Goal: Check status: Check status

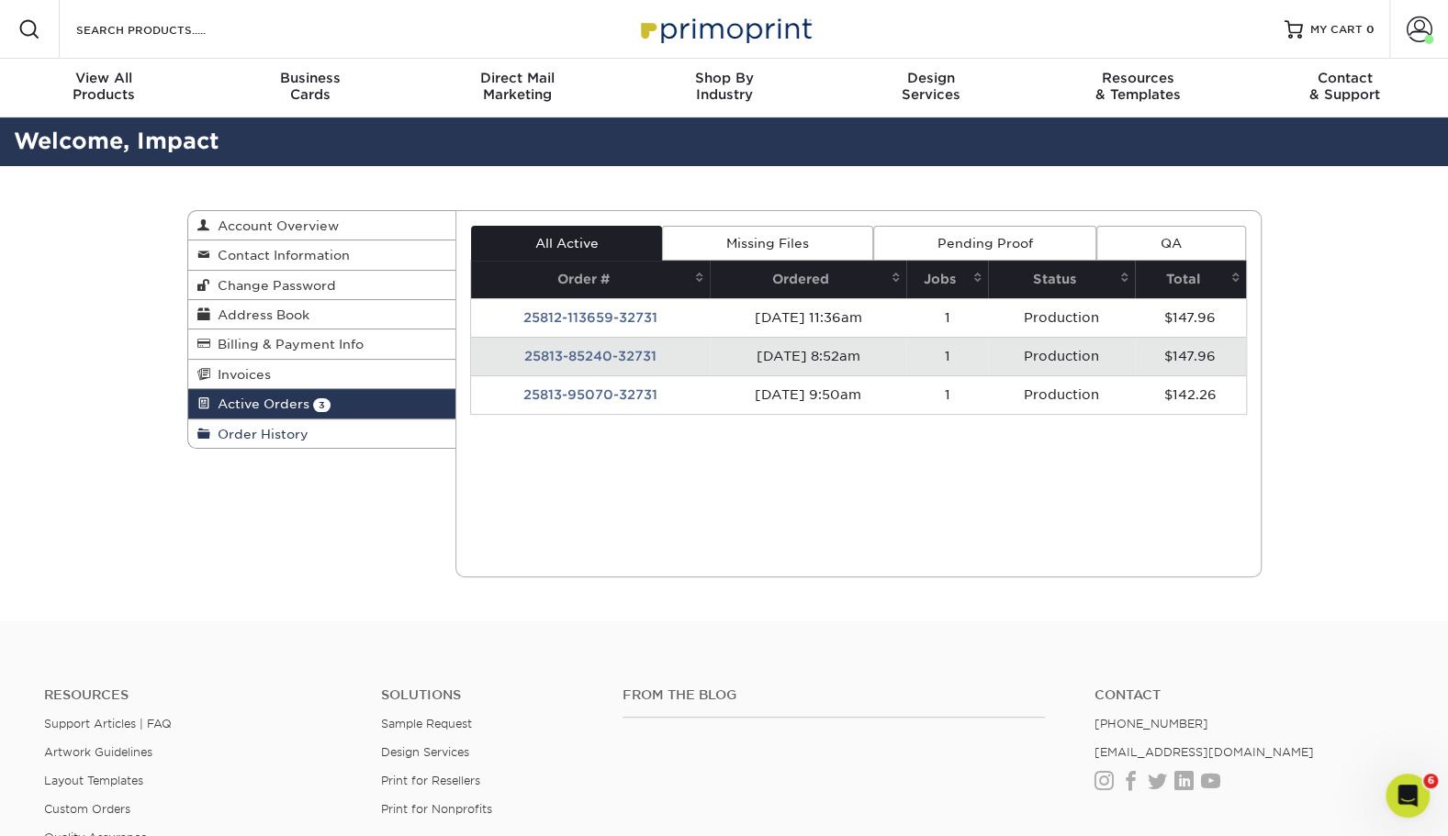
click at [271, 427] on span "Order History" at bounding box center [259, 434] width 98 height 15
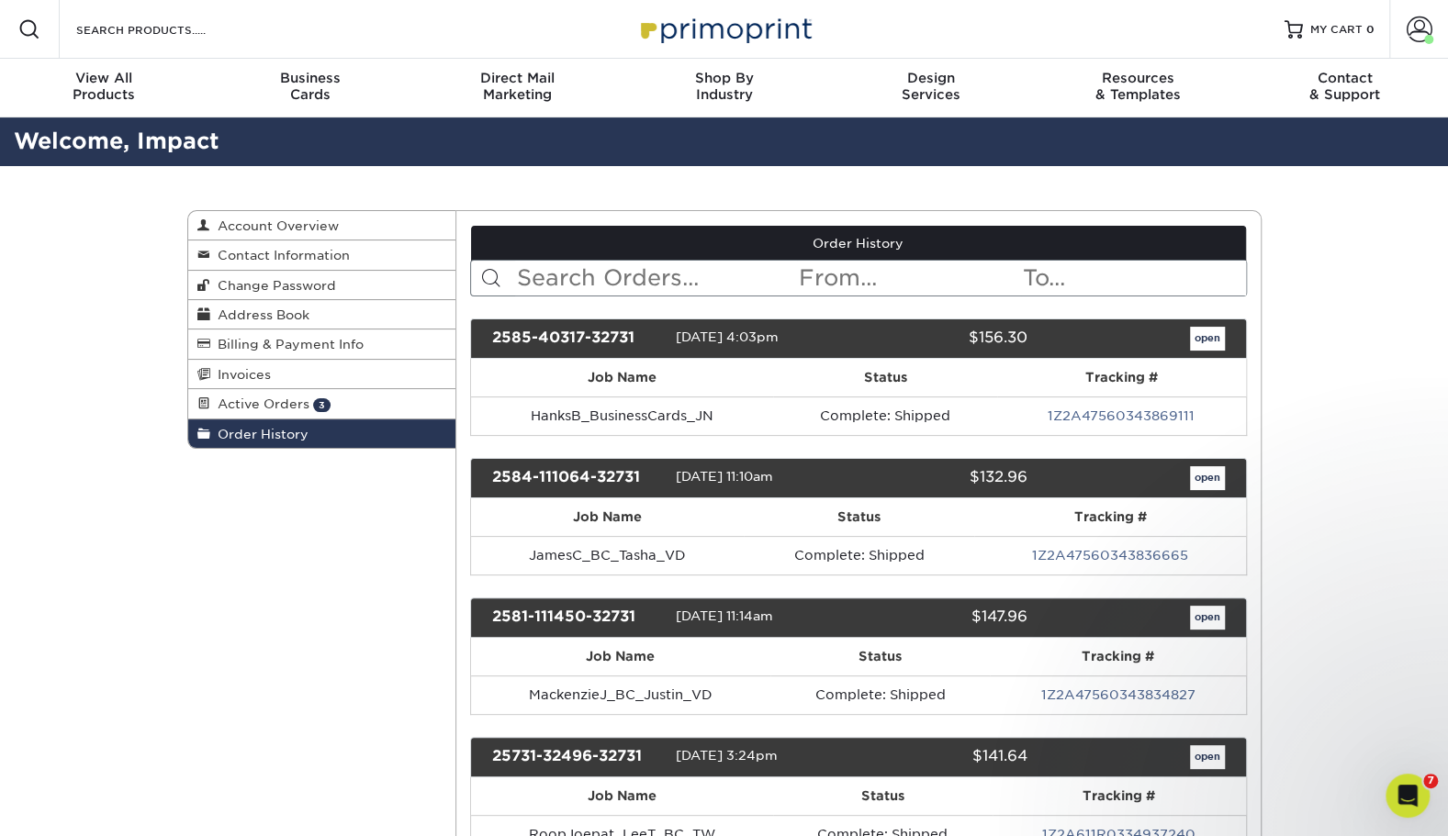
click at [712, 266] on input "text" at bounding box center [656, 278] width 282 height 35
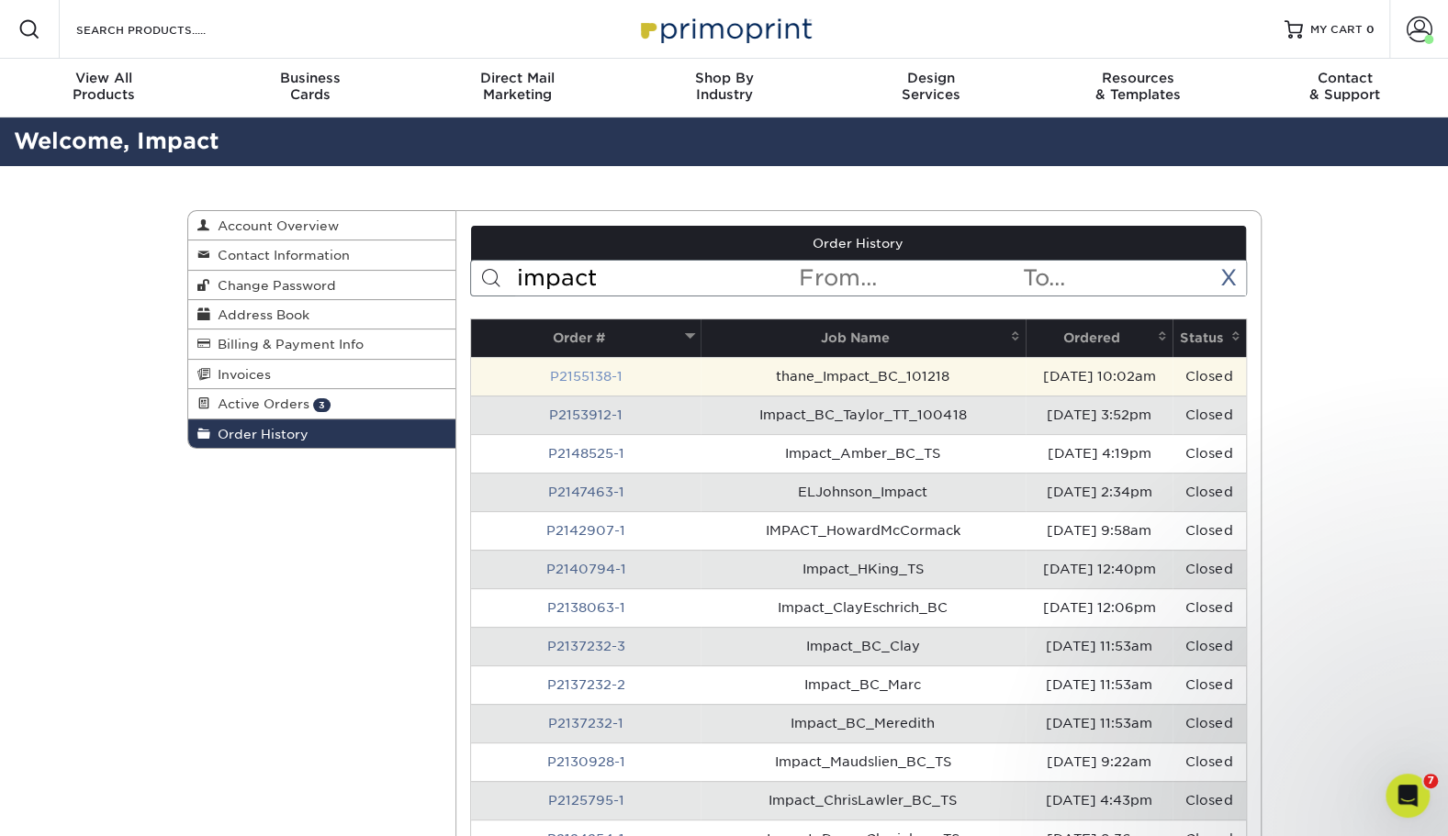
type input "impact"
click at [587, 370] on link "P2155138-1" at bounding box center [585, 376] width 73 height 15
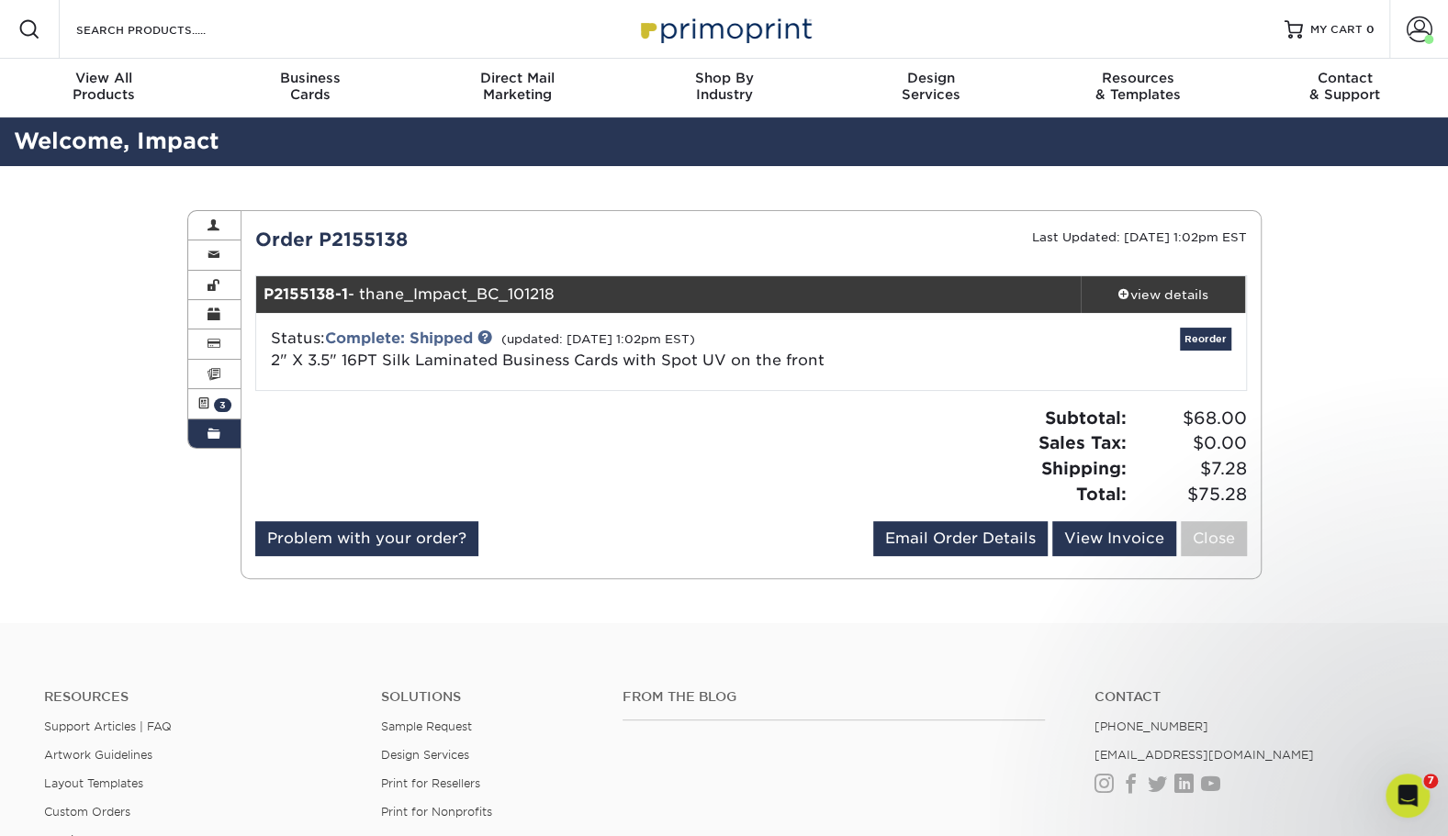
click at [1143, 270] on div "Order P2155138 Last Updated: [DATE] 1:02pm EST P2155138-1 - thane_Impact_BC_101…" at bounding box center [750, 395] width 991 height 338
click at [1143, 294] on div "view details" at bounding box center [1162, 294] width 165 height 18
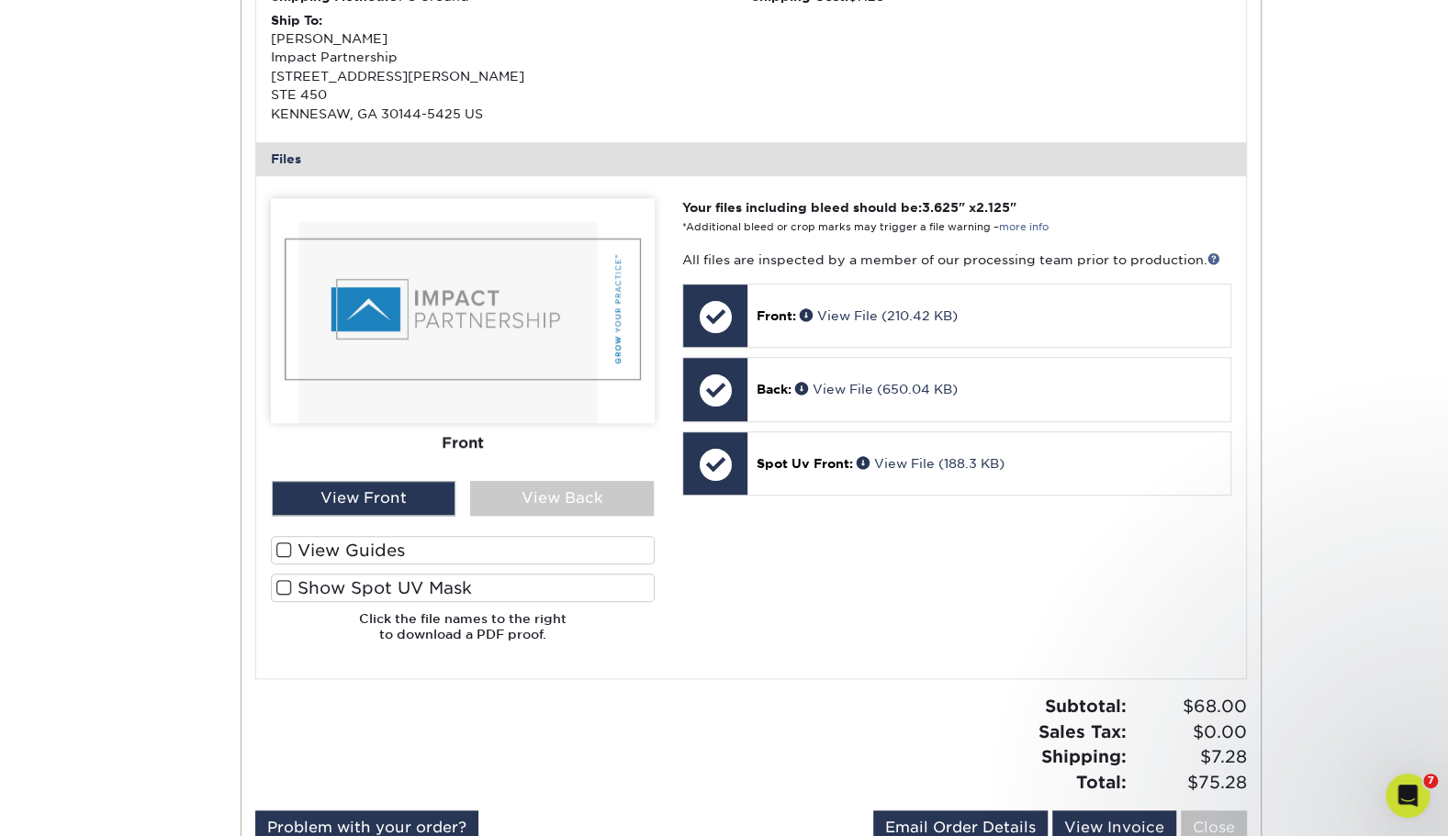
scroll to position [633, 0]
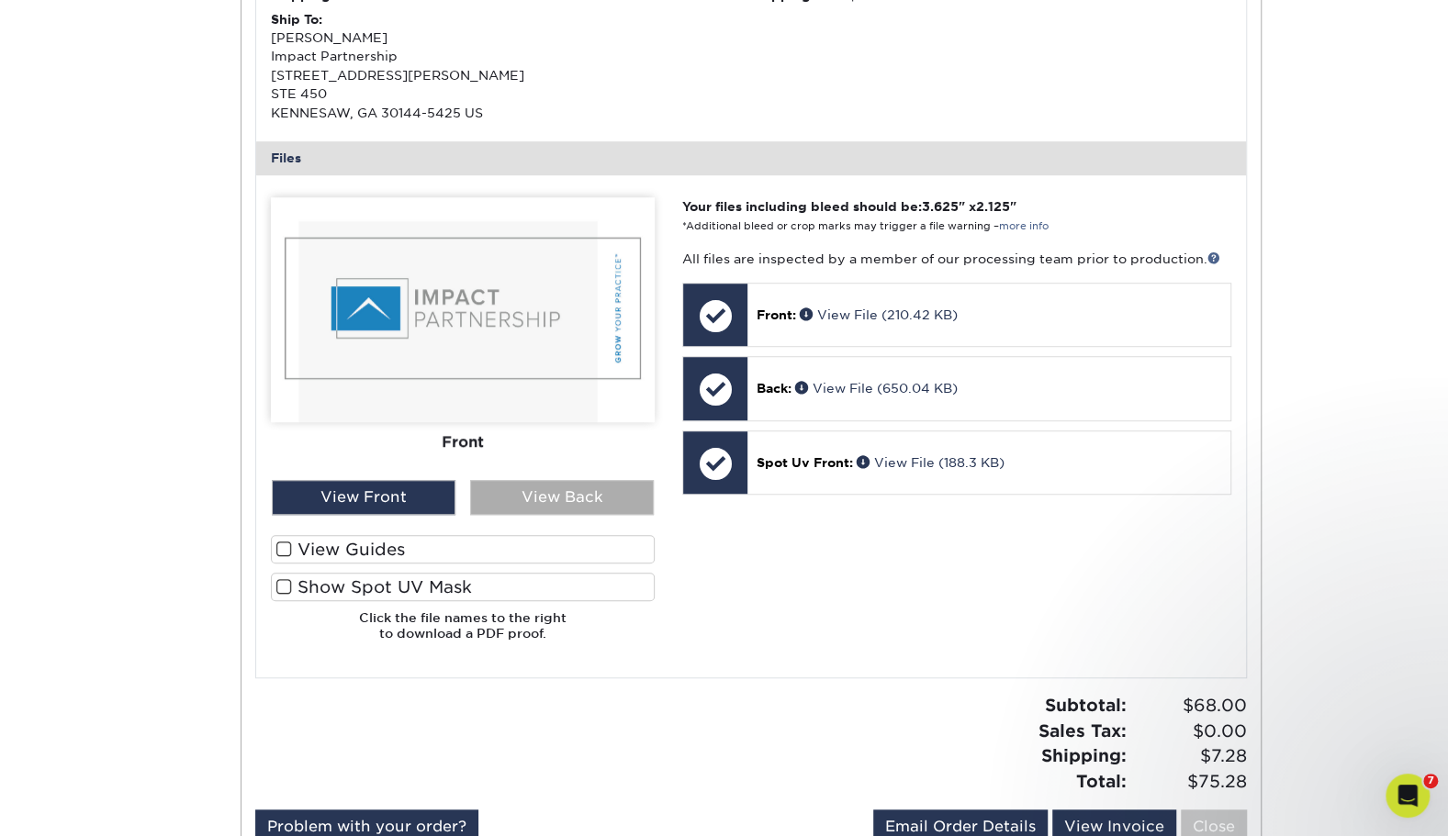
click at [497, 502] on div "View Back" at bounding box center [562, 497] width 184 height 35
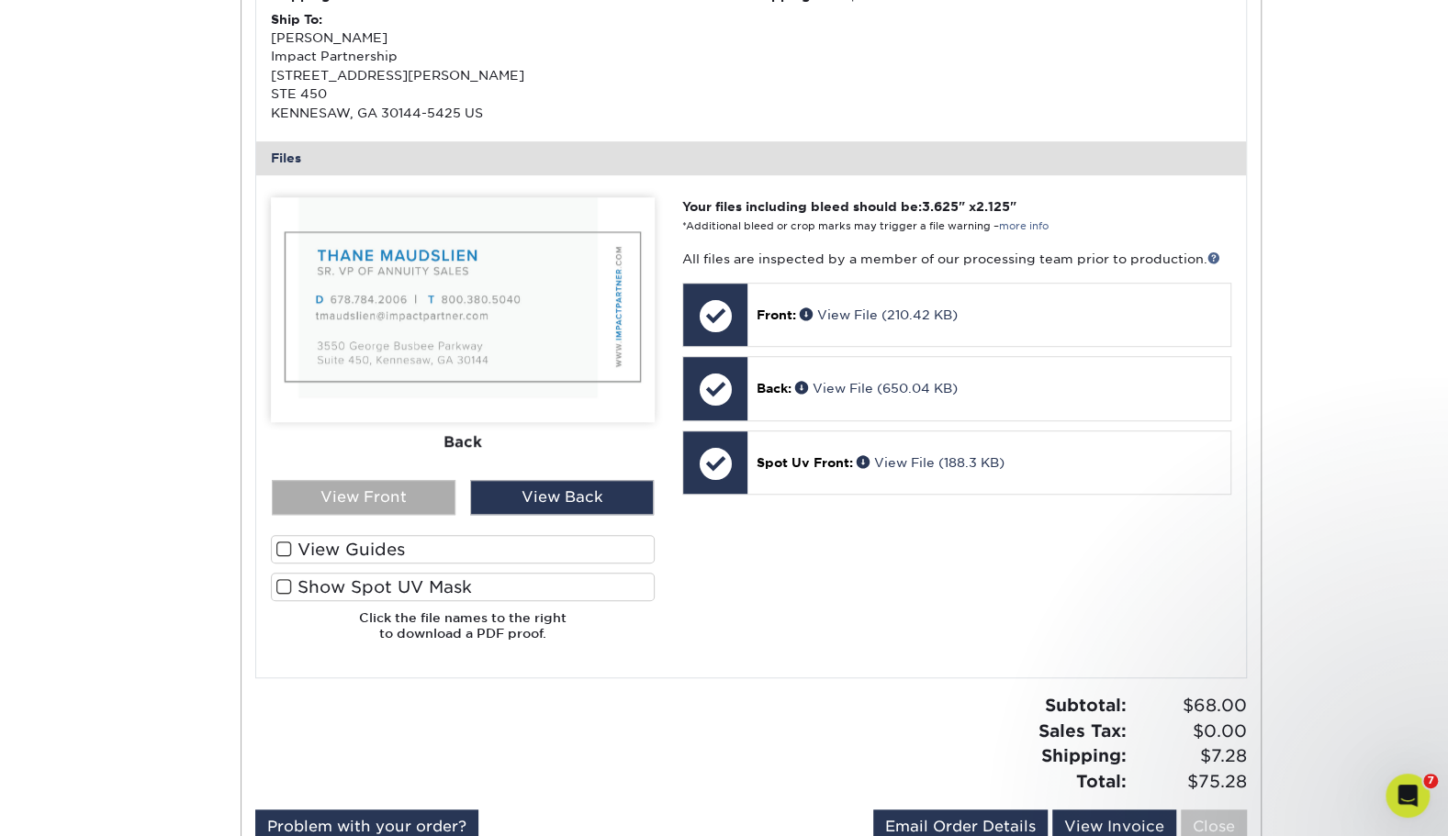
click at [411, 499] on div "View Front" at bounding box center [364, 497] width 184 height 35
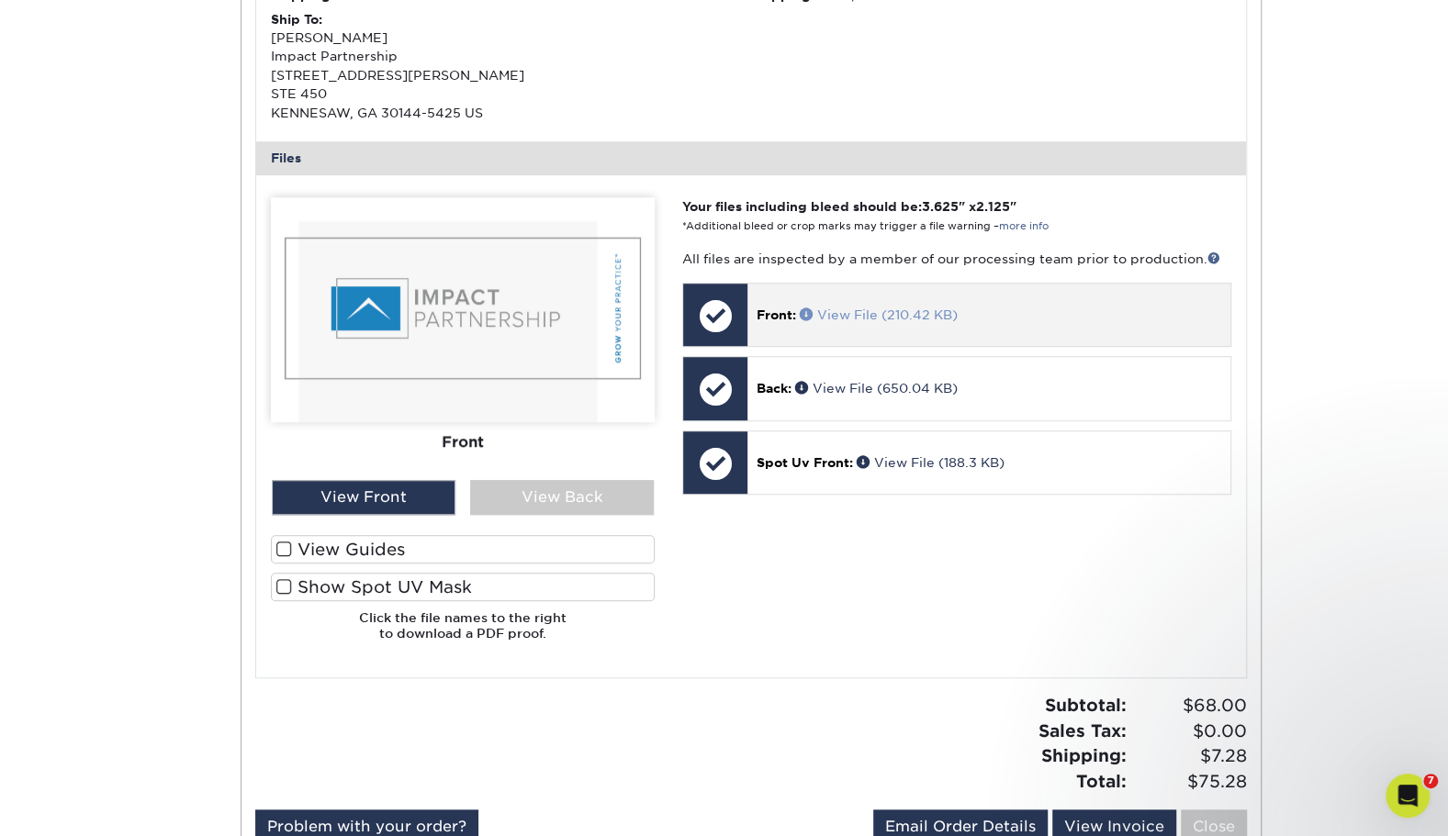
click at [845, 316] on link "View File (210.42 KB)" at bounding box center [879, 315] width 158 height 15
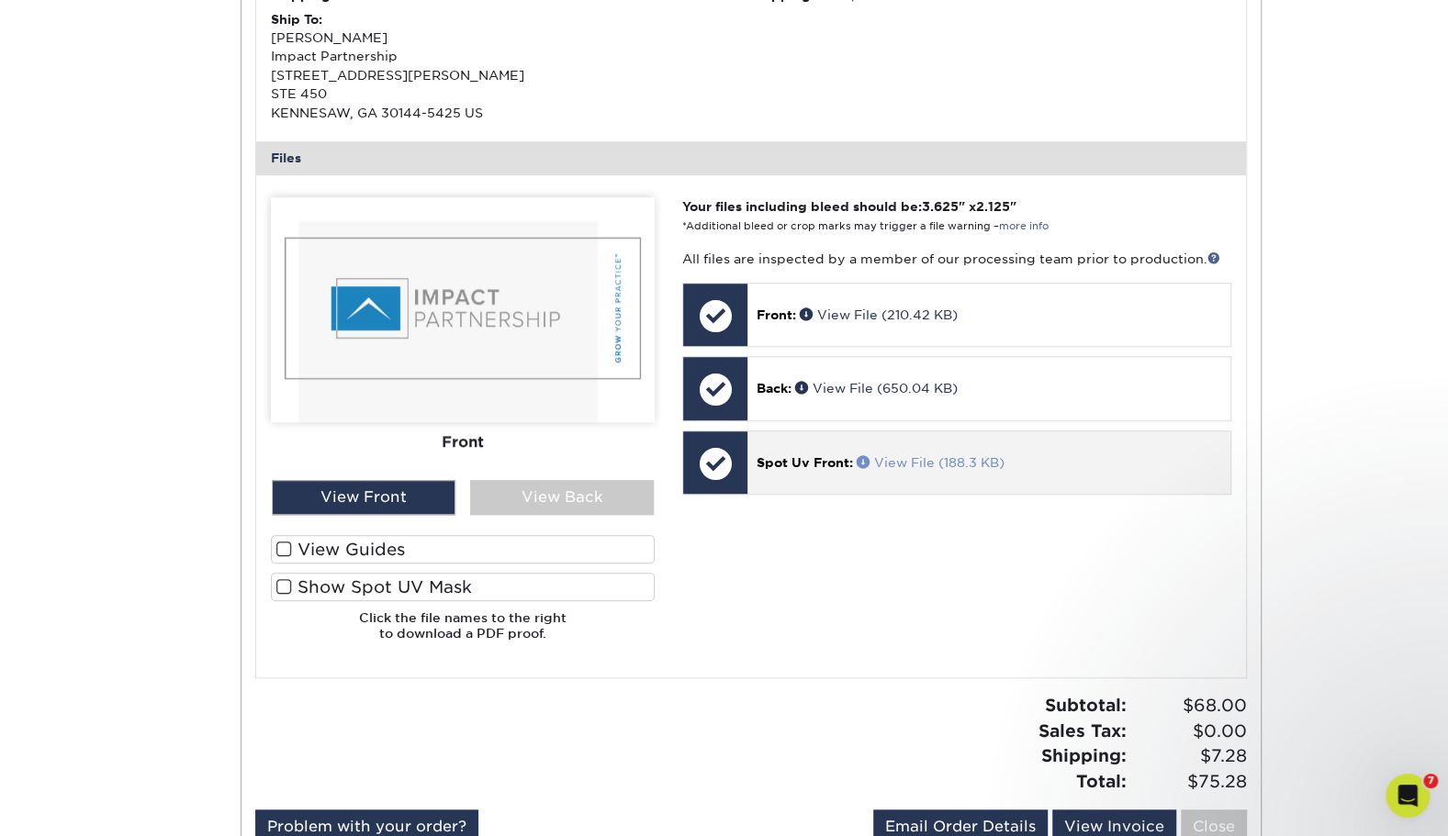
click at [893, 460] on link "View File (188.3 KB)" at bounding box center [930, 462] width 148 height 15
